Goal: Check status: Check status

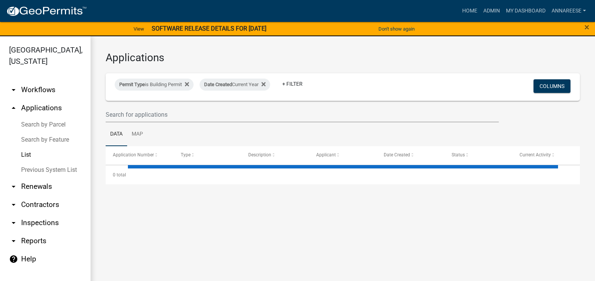
select select "3: 100"
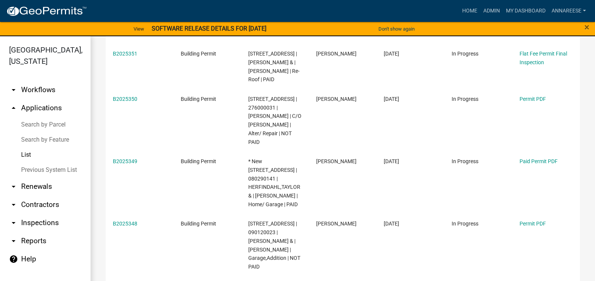
scroll to position [302, 0]
